Goal: Task Accomplishment & Management: Complete application form

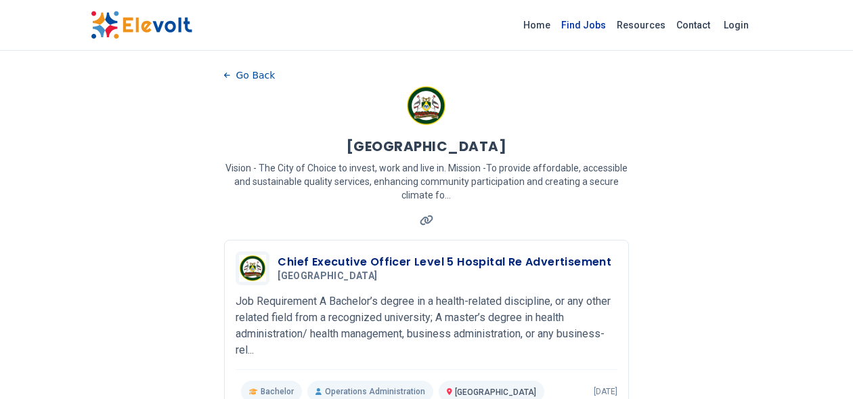
click at [588, 26] on link "Find Jobs" at bounding box center [584, 25] width 56 height 22
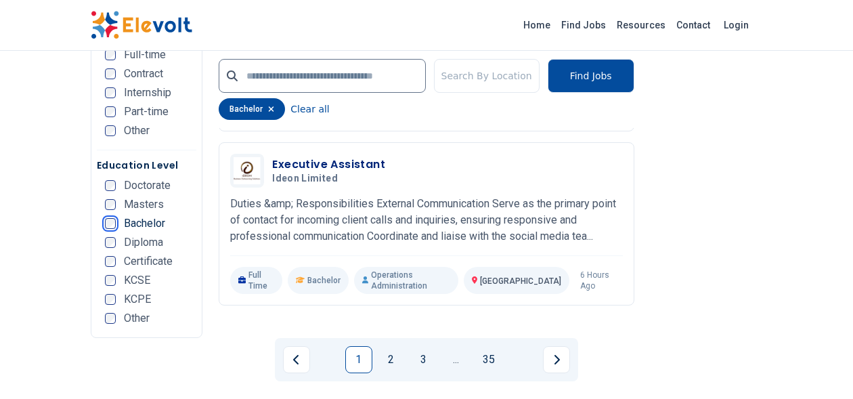
scroll to position [2898, 0]
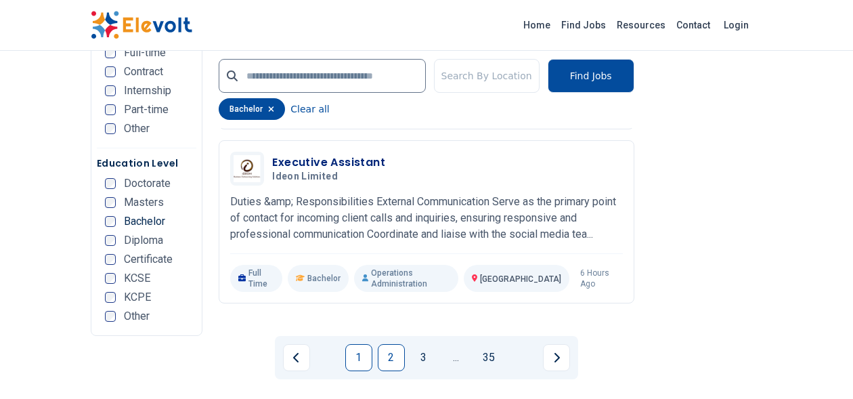
click at [382, 344] on link "2" at bounding box center [391, 357] width 27 height 27
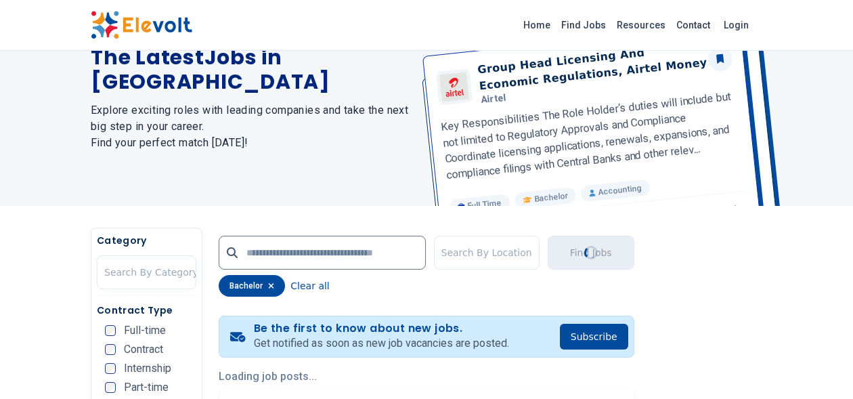
scroll to position [0, 0]
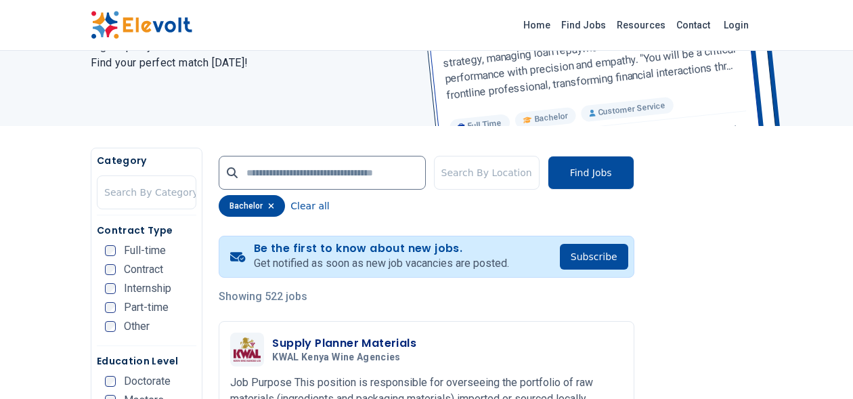
scroll to position [352, 0]
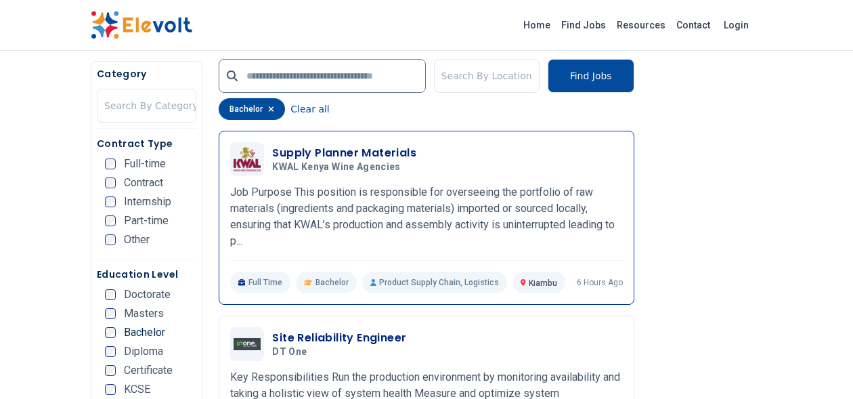
click at [387, 155] on h3 "Supply Planner Materials" at bounding box center [344, 153] width 144 height 16
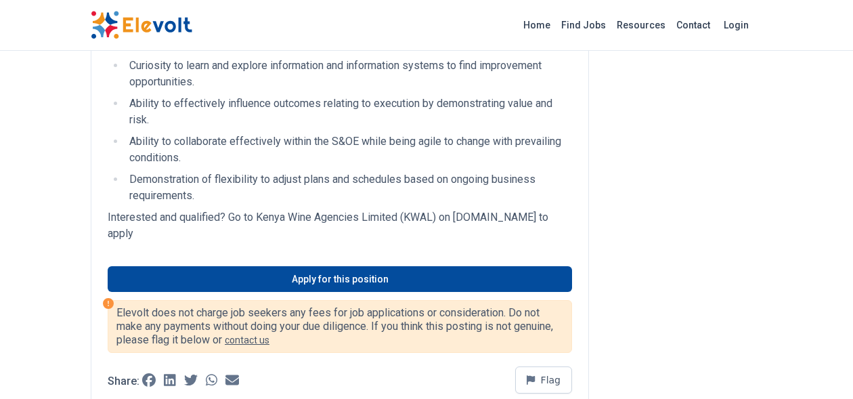
scroll to position [1571, 0]
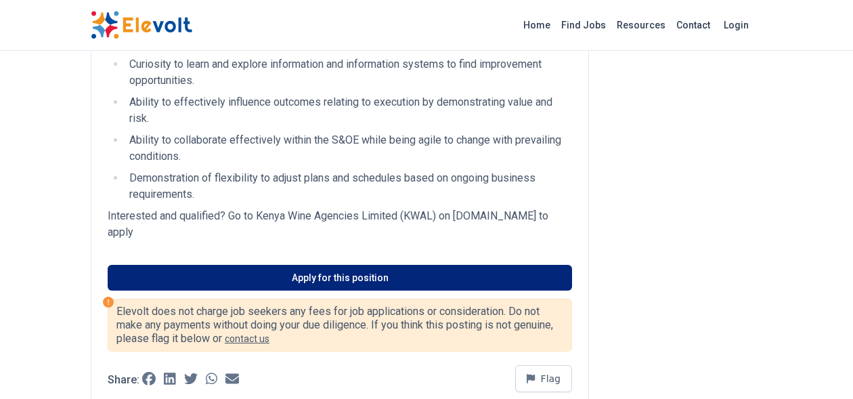
click at [320, 290] on link "Apply for this position" at bounding box center [340, 278] width 464 height 26
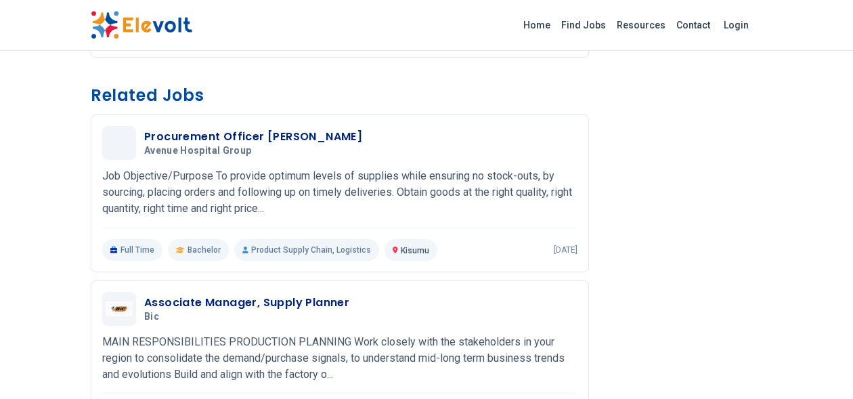
scroll to position [1977, 0]
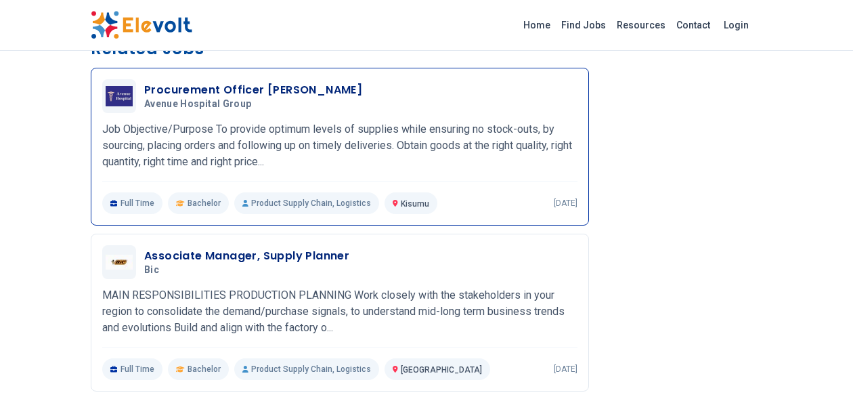
click at [210, 98] on h3 "Procurement Officer Kisumu" at bounding box center [253, 90] width 218 height 16
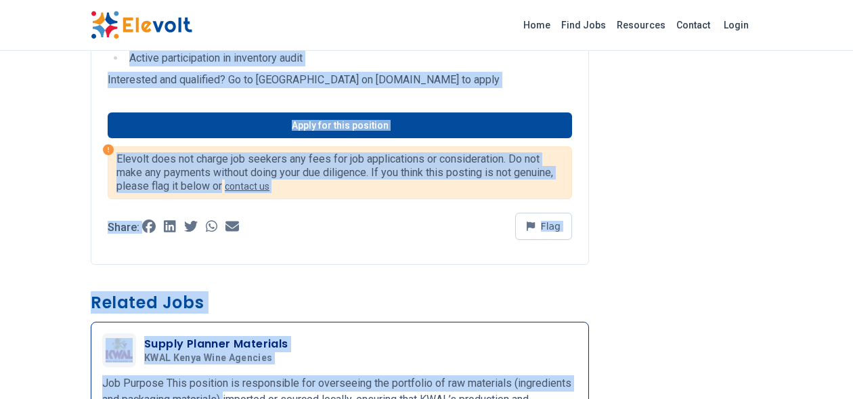
scroll to position [712, 0]
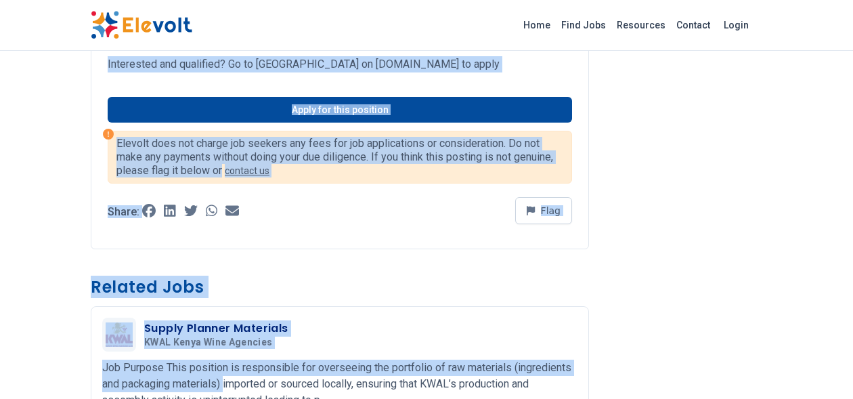
copy div "Job Objective/Purpose To provide optimum levels of supplies while ensuring no s…"
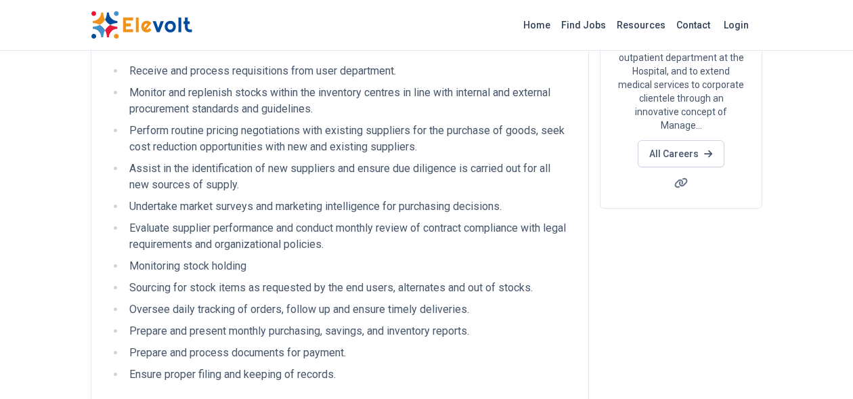
scroll to position [0, 0]
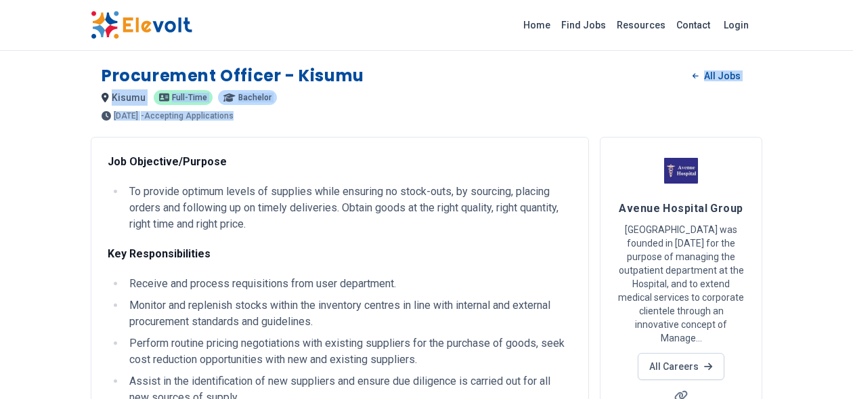
drag, startPoint x: 110, startPoint y: 162, endPoint x: 438, endPoint y: -39, distance: 385.0
